Goal: Transaction & Acquisition: Purchase product/service

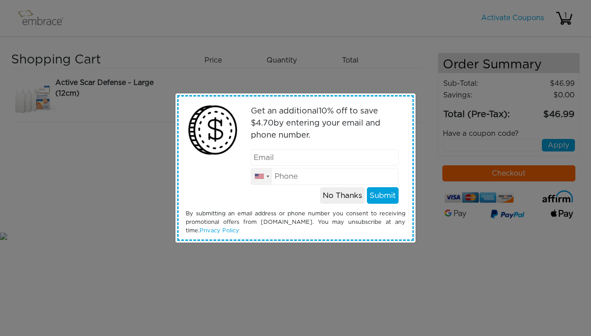
click at [267, 176] on div at bounding box center [267, 176] width 3 height 2
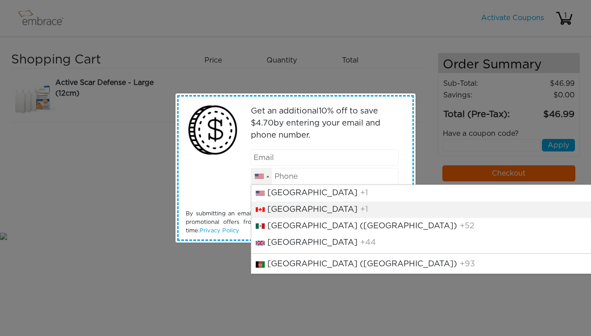
click at [269, 206] on span "[GEOGRAPHIC_DATA]" at bounding box center [312, 209] width 90 height 8
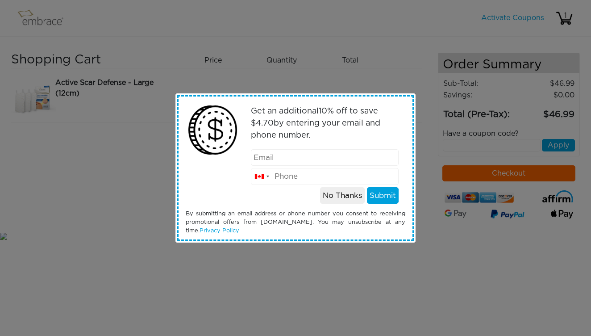
click at [272, 158] on input "email" at bounding box center [325, 157] width 148 height 17
click at [276, 175] on input "tel" at bounding box center [325, 176] width 148 height 17
type input "7788228866"
click at [380, 198] on button "Submit" at bounding box center [383, 195] width 32 height 17
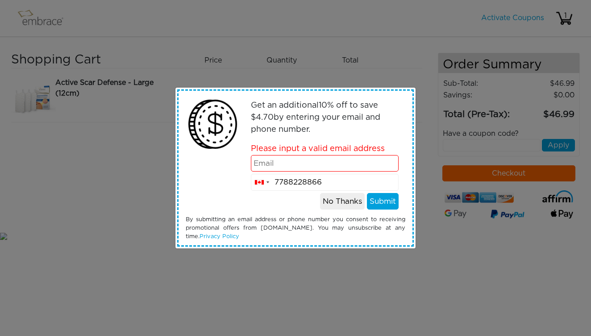
click at [295, 165] on input "email" at bounding box center [325, 163] width 148 height 17
type input "[PERSON_NAME][EMAIL_ADDRESS][PERSON_NAME][DOMAIN_NAME]"
click at [379, 205] on button "Submit" at bounding box center [383, 201] width 32 height 17
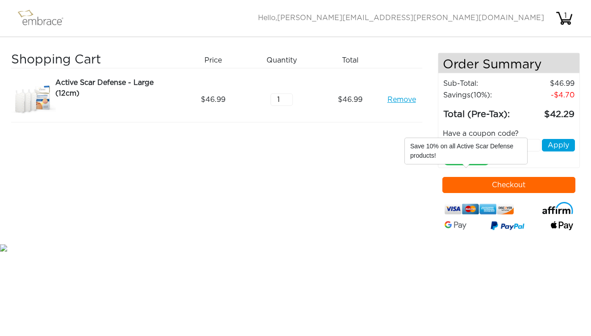
click at [477, 165] on div "WELCOME10 x" at bounding box center [466, 160] width 46 height 12
click at [495, 151] on input "text" at bounding box center [492, 145] width 98 height 12
type input "w"
type input "WELCOME10"
click at [560, 151] on button "Apply" at bounding box center [558, 145] width 33 height 12
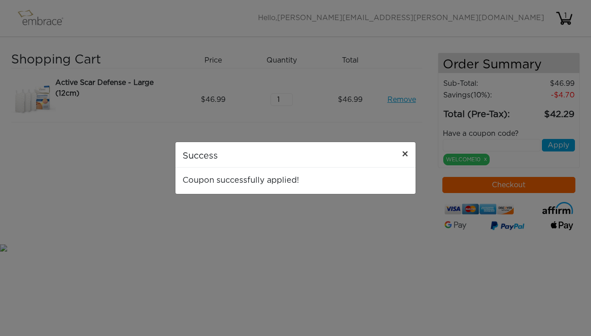
click at [408, 151] on button "×" at bounding box center [405, 154] width 21 height 25
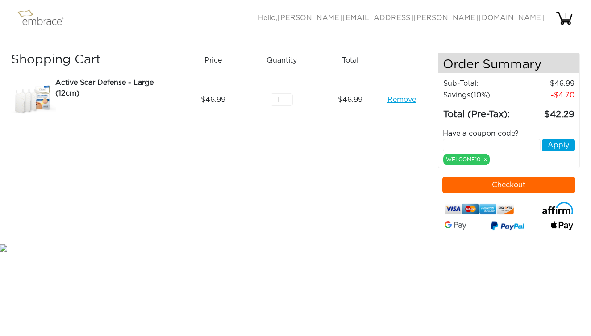
click at [510, 193] on button "Checkout" at bounding box center [508, 185] width 133 height 16
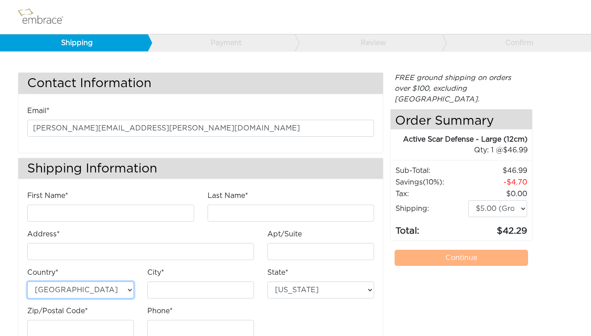
click at [130, 287] on select "Australia United States" at bounding box center [80, 289] width 107 height 17
select select "AU"
select select "5"
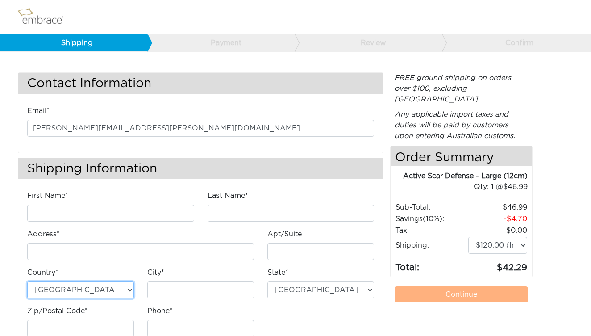
select select "US"
select select "1"
